Goal: Information Seeking & Learning: Learn about a topic

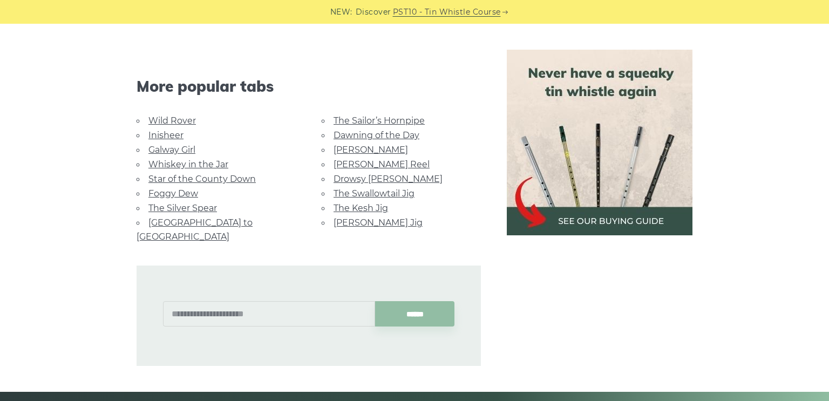
scroll to position [2046, 0]
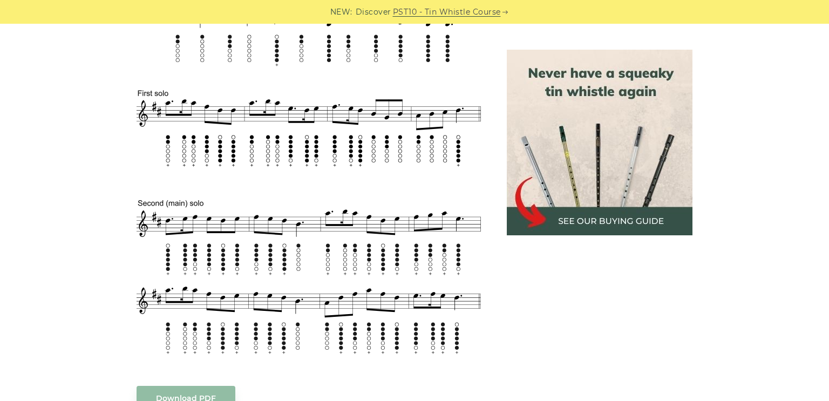
scroll to position [511, 0]
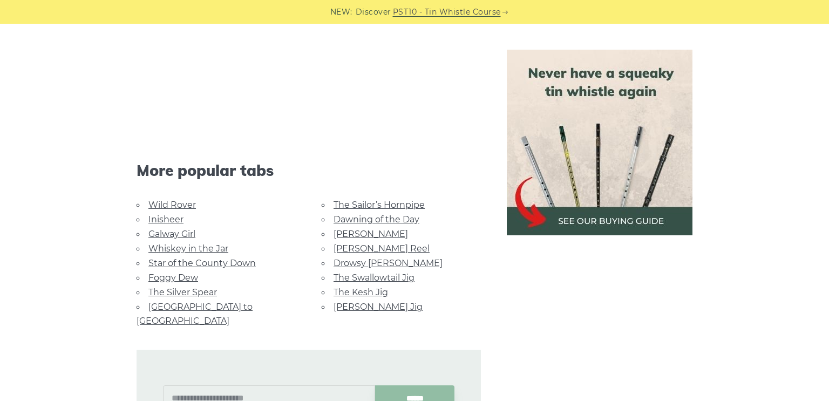
scroll to position [1994, 0]
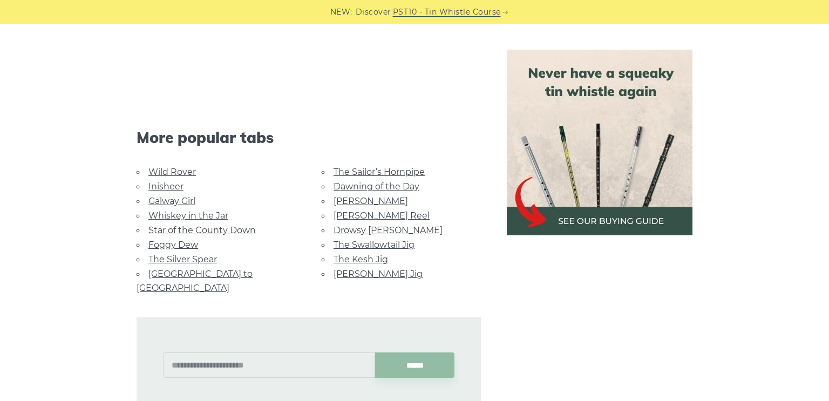
click at [182, 234] on link "Star of the County Down" at bounding box center [201, 230] width 107 height 10
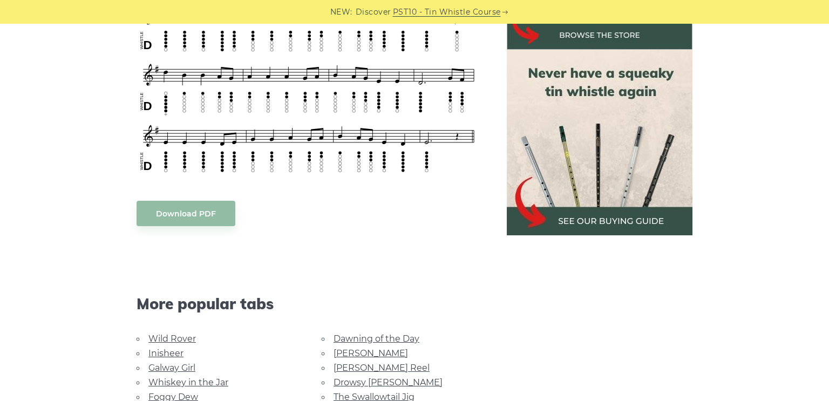
scroll to position [511, 0]
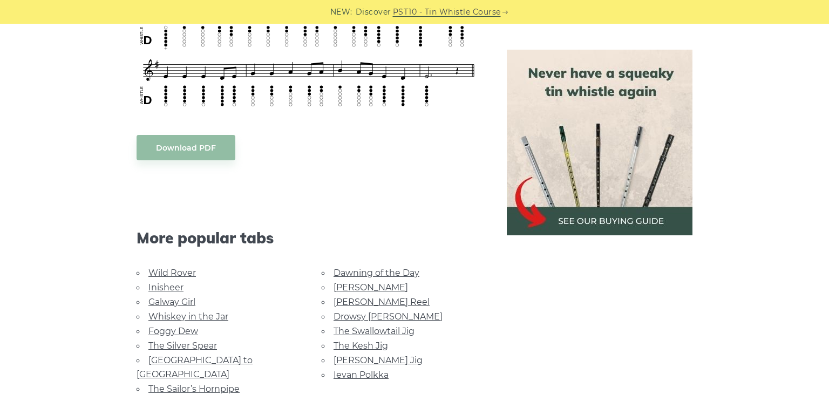
click at [357, 329] on link "The Swallowtail Jig" at bounding box center [374, 331] width 81 height 10
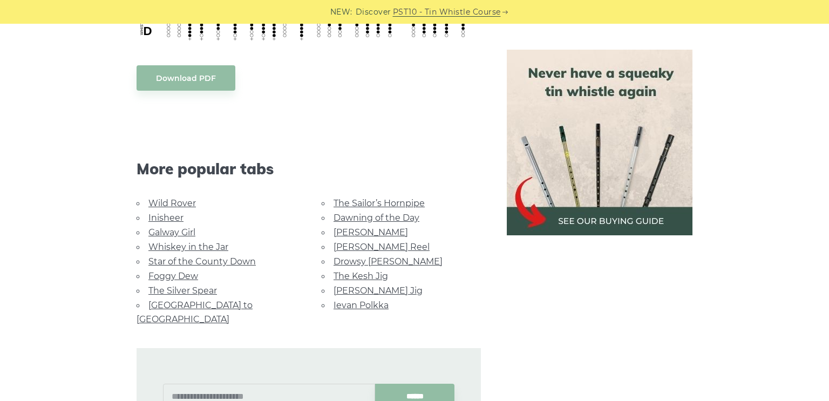
scroll to position [949, 0]
